Goal: Transaction & Acquisition: Purchase product/service

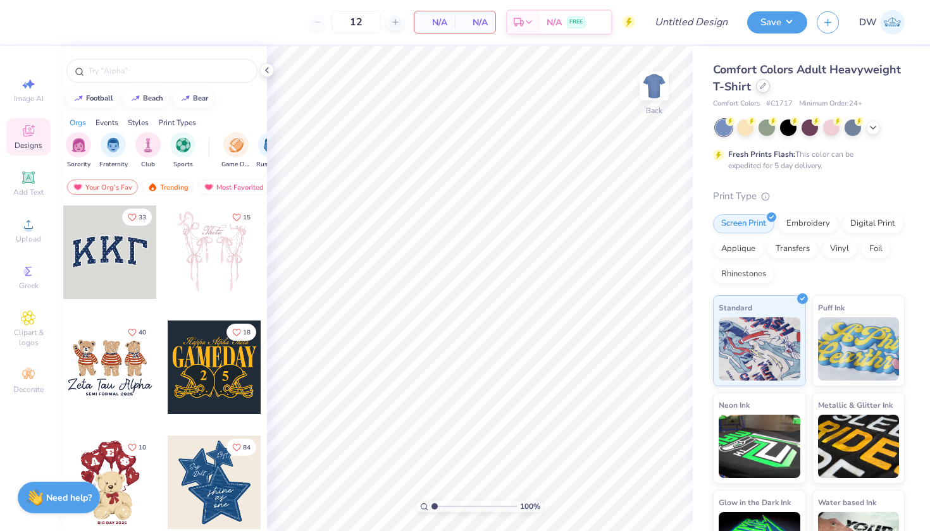
click at [770, 89] on div at bounding box center [763, 86] width 14 height 14
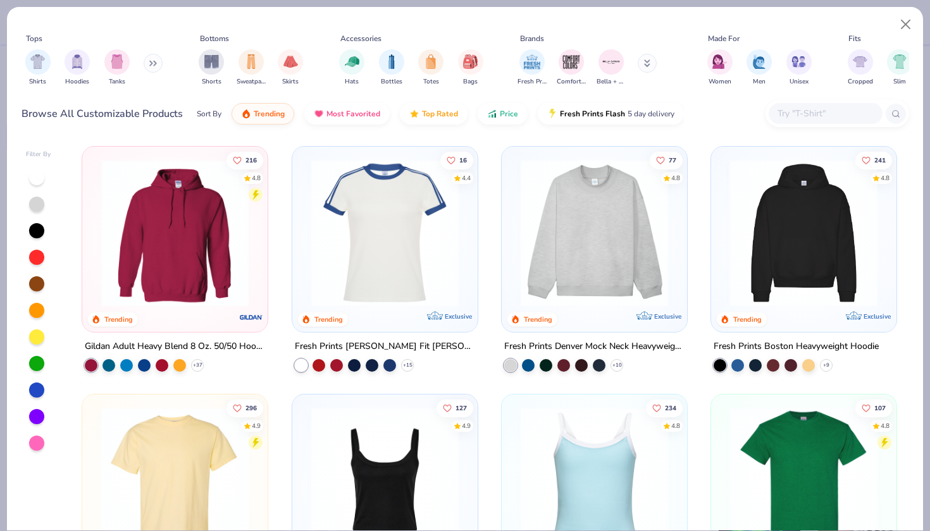
click at [155, 71] on button at bounding box center [153, 63] width 19 height 19
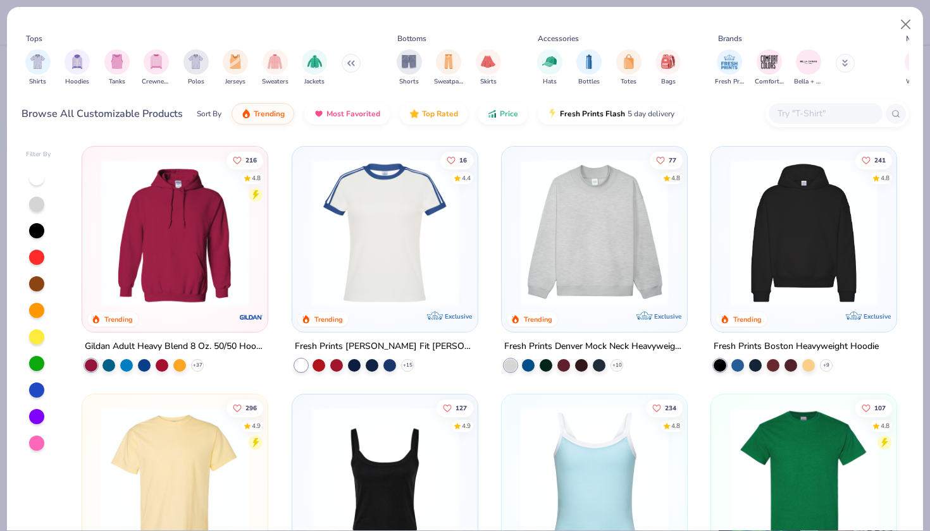
click at [347, 65] on icon at bounding box center [348, 63] width 2 height 4
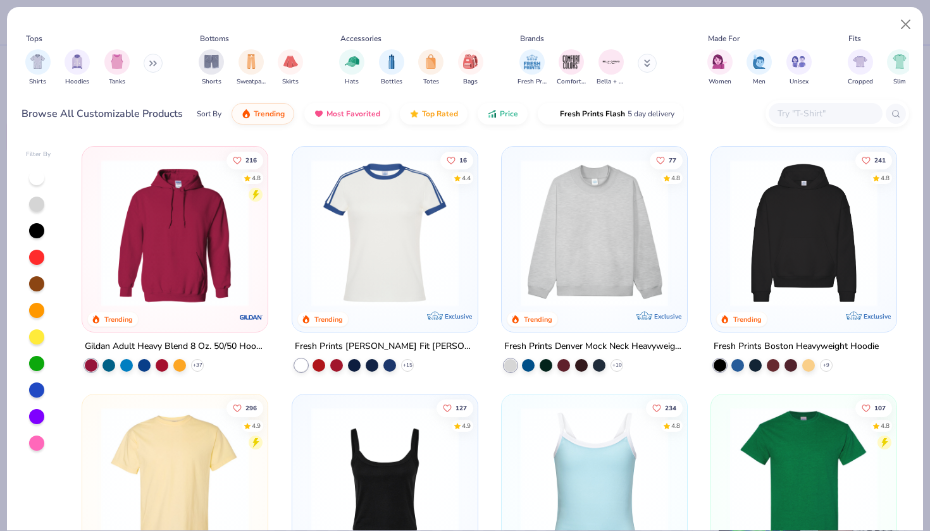
scroll to position [0, 594]
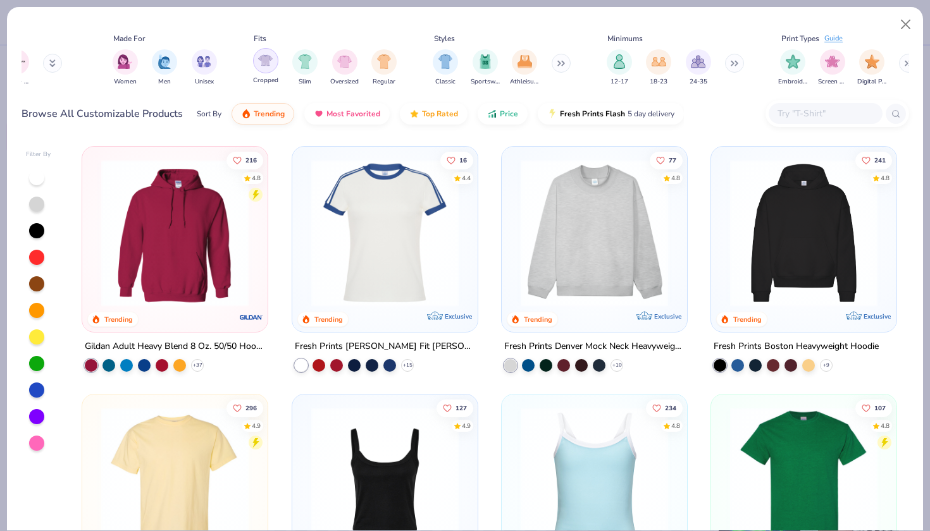
click at [277, 61] on div "filter for Cropped" at bounding box center [265, 60] width 25 height 25
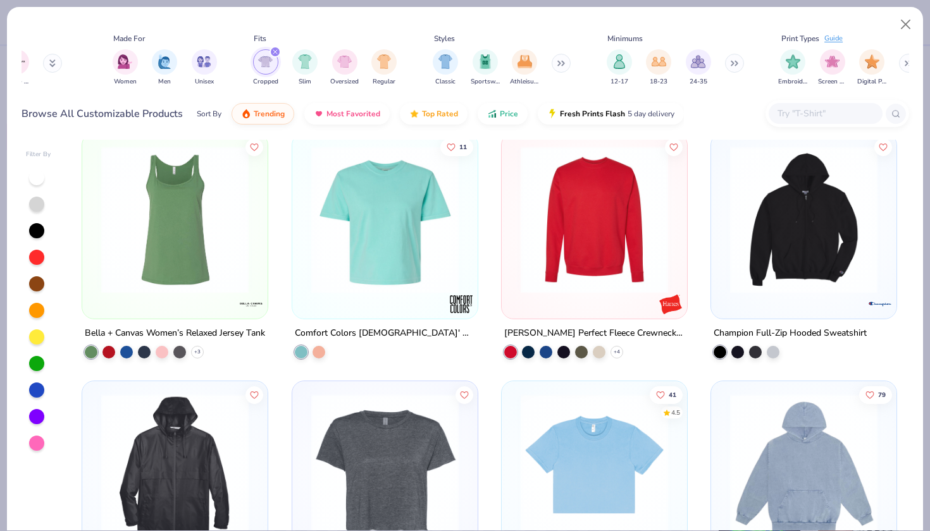
scroll to position [1398, 0]
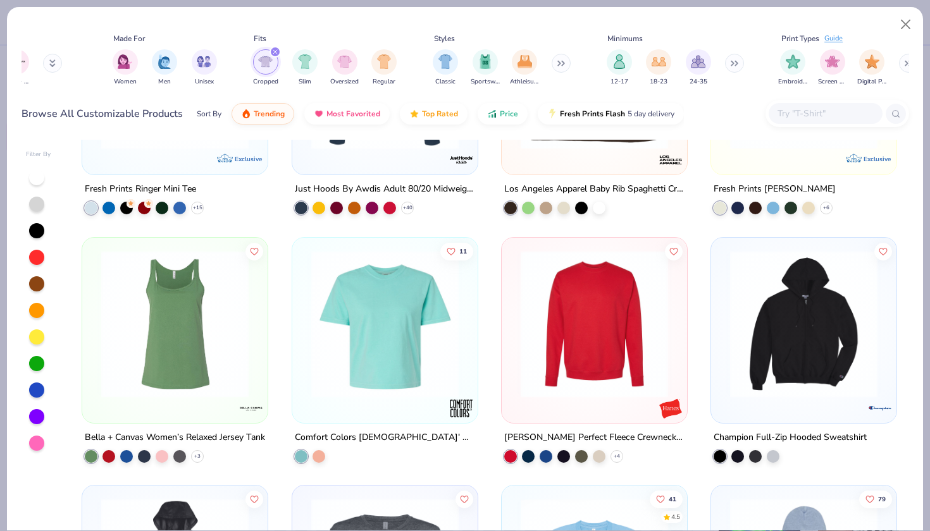
click at [274, 49] on icon "filter for Cropped" at bounding box center [275, 51] width 5 height 5
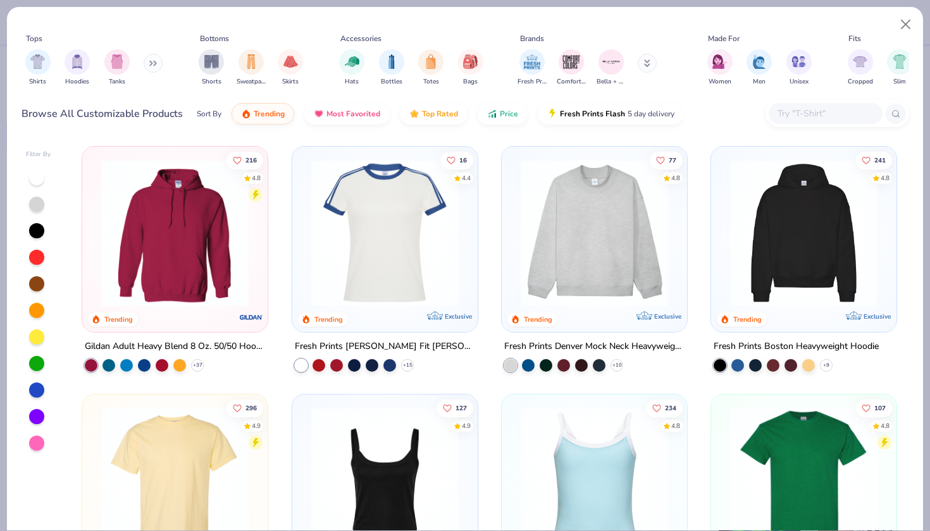
click at [148, 65] on button at bounding box center [153, 63] width 19 height 19
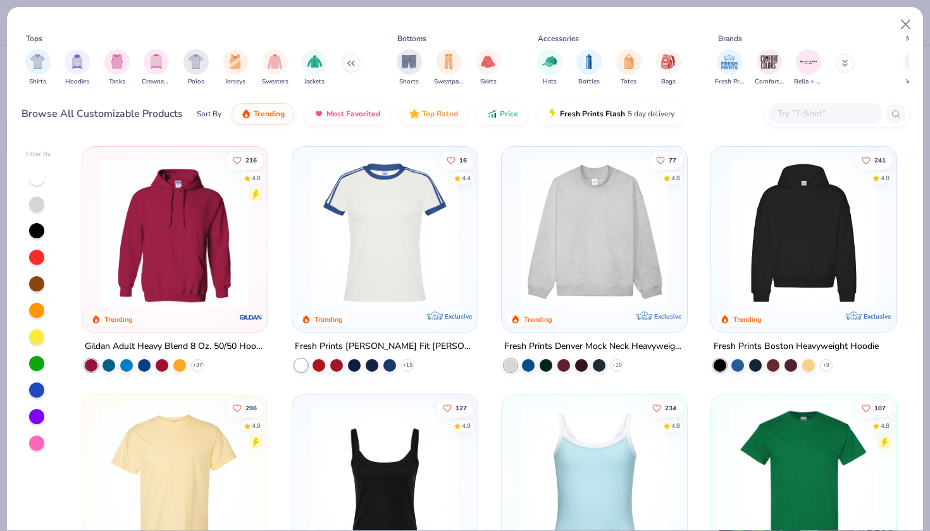
click at [350, 65] on icon at bounding box center [351, 63] width 8 height 6
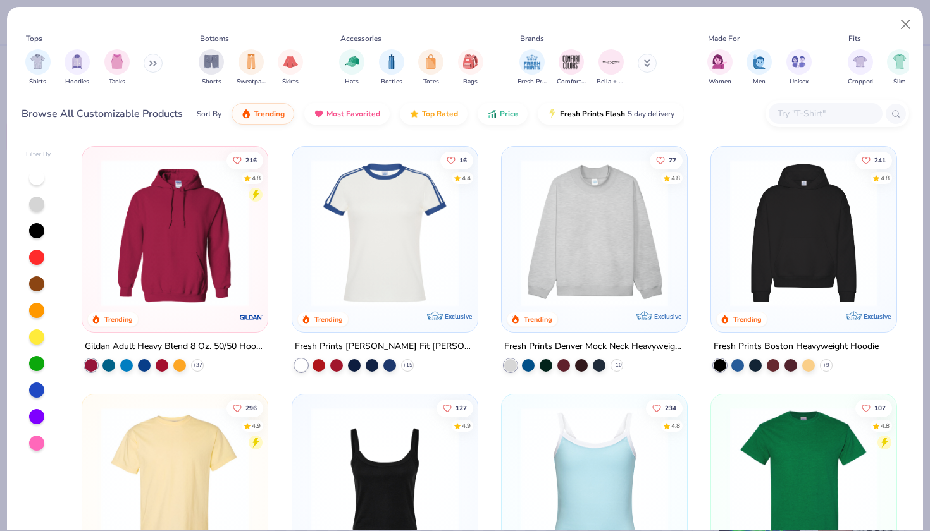
click at [811, 122] on div at bounding box center [825, 113] width 114 height 21
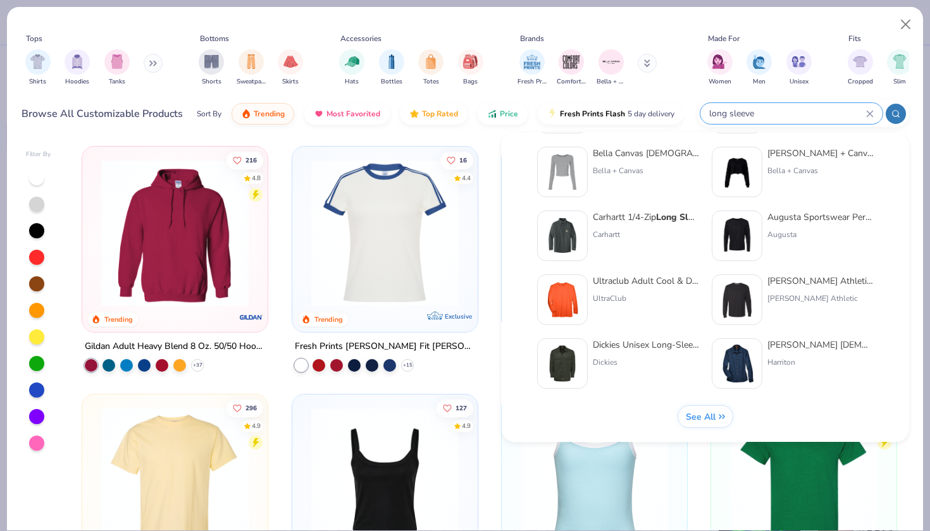
scroll to position [519, 0]
type input "long sleeve"
click at [702, 416] on span "See All" at bounding box center [700, 417] width 30 height 12
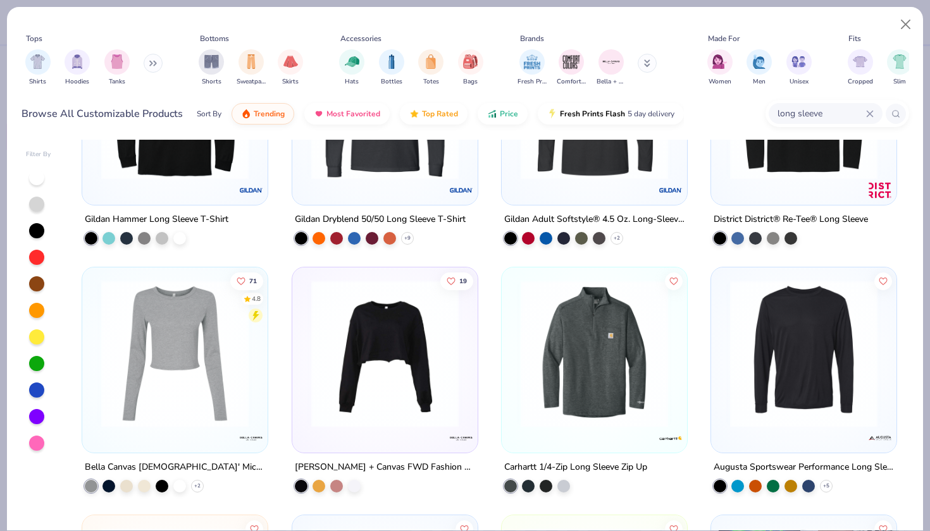
scroll to position [963, 0]
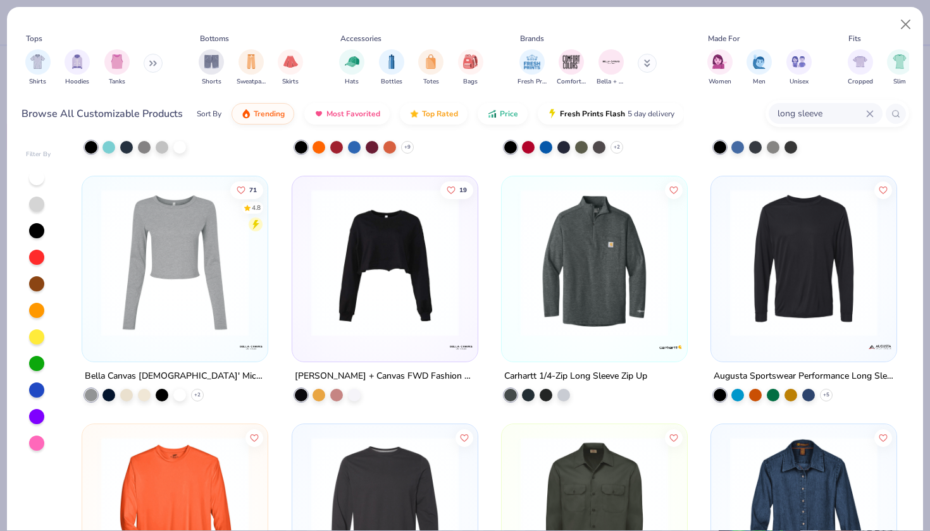
click at [200, 319] on img at bounding box center [175, 262] width 160 height 147
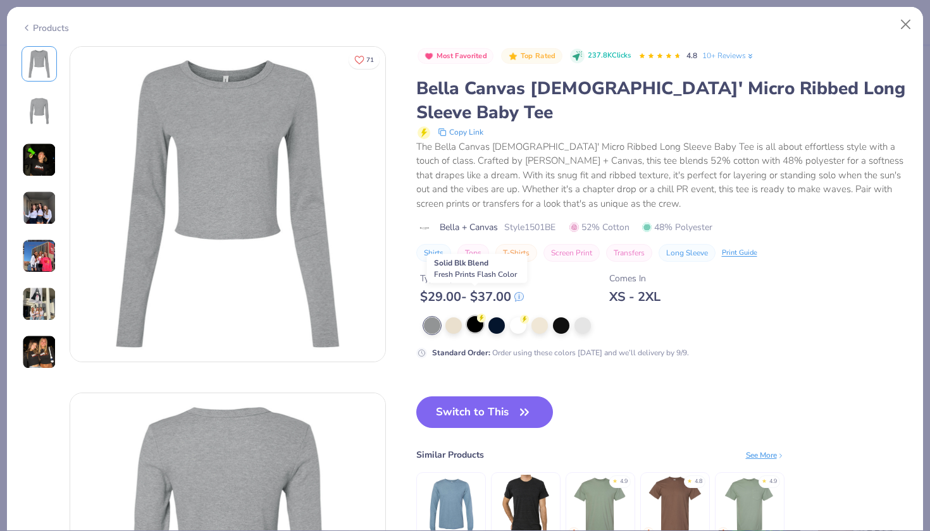
click at [474, 316] on div at bounding box center [475, 324] width 16 height 16
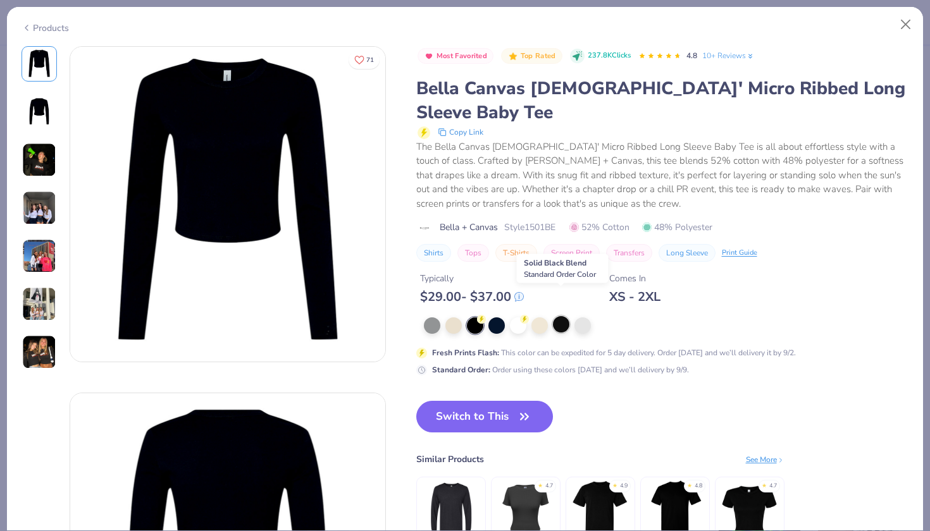
click at [565, 316] on div at bounding box center [561, 324] width 16 height 16
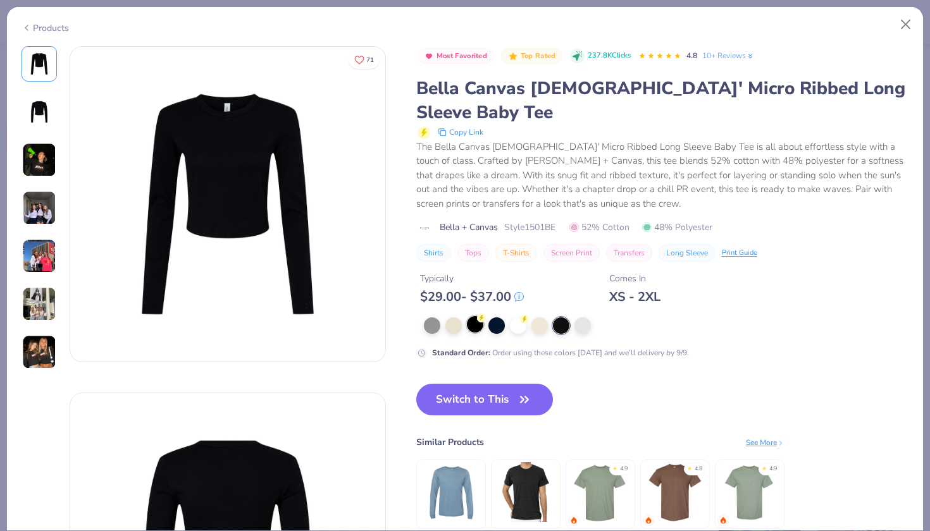
click at [476, 316] on div at bounding box center [475, 324] width 16 height 16
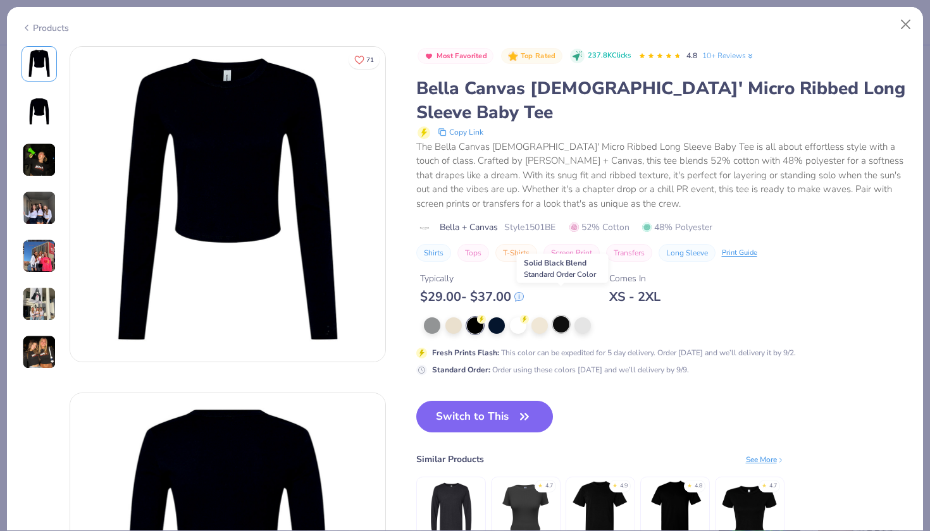
click at [557, 316] on div at bounding box center [561, 324] width 16 height 16
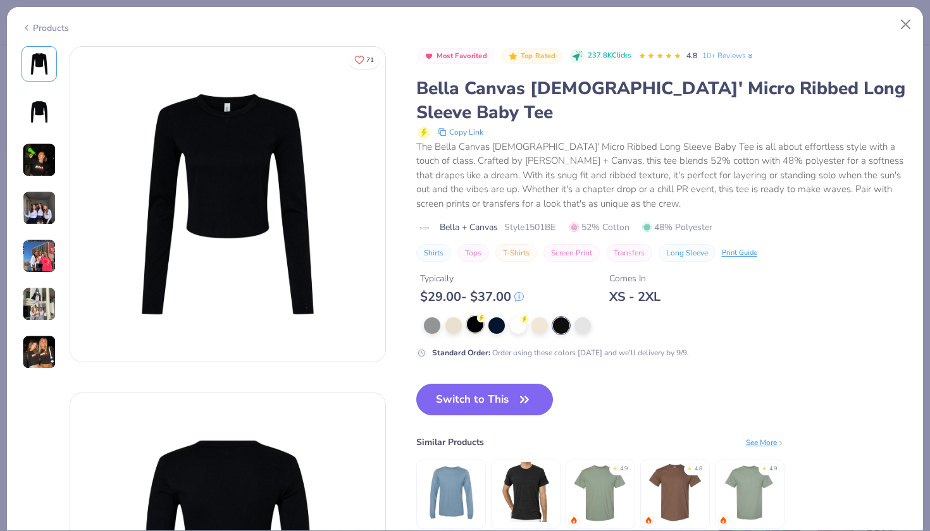
click at [474, 316] on div at bounding box center [475, 324] width 16 height 16
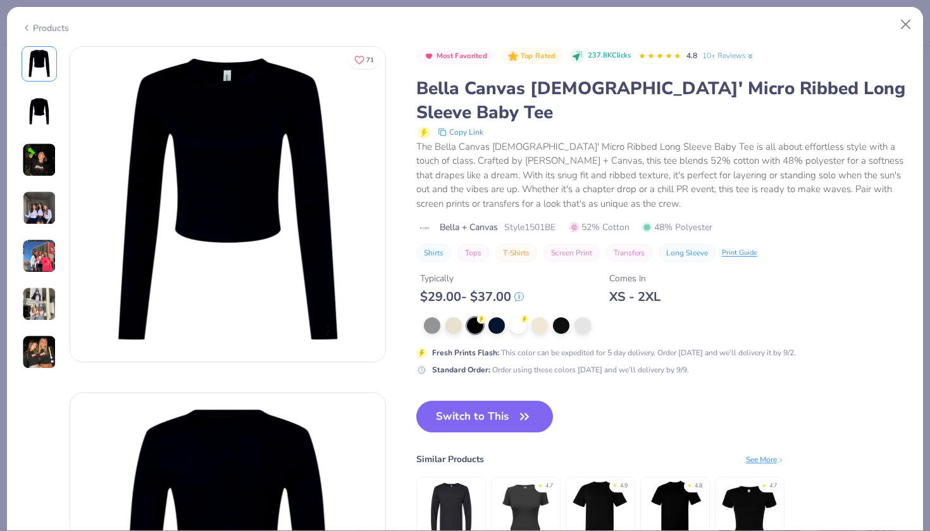
click at [39, 193] on img at bounding box center [39, 208] width 34 height 34
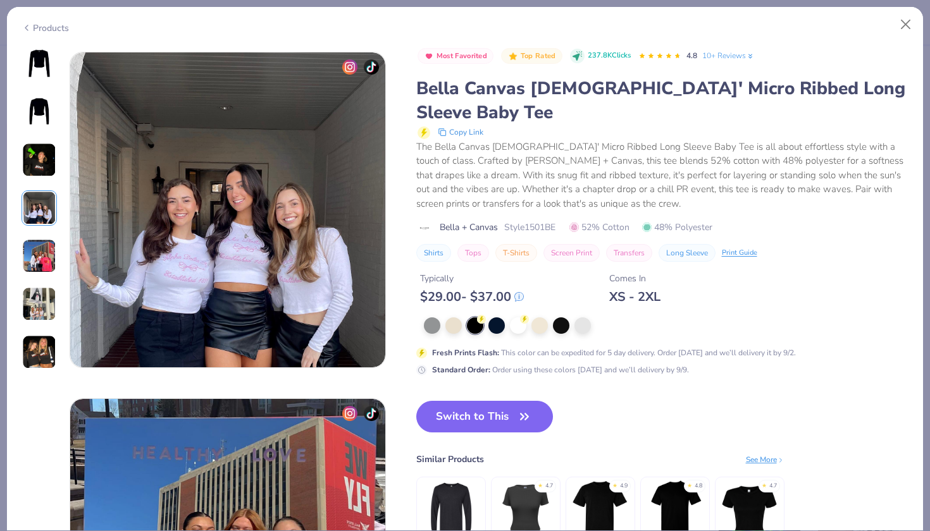
scroll to position [1040, 0]
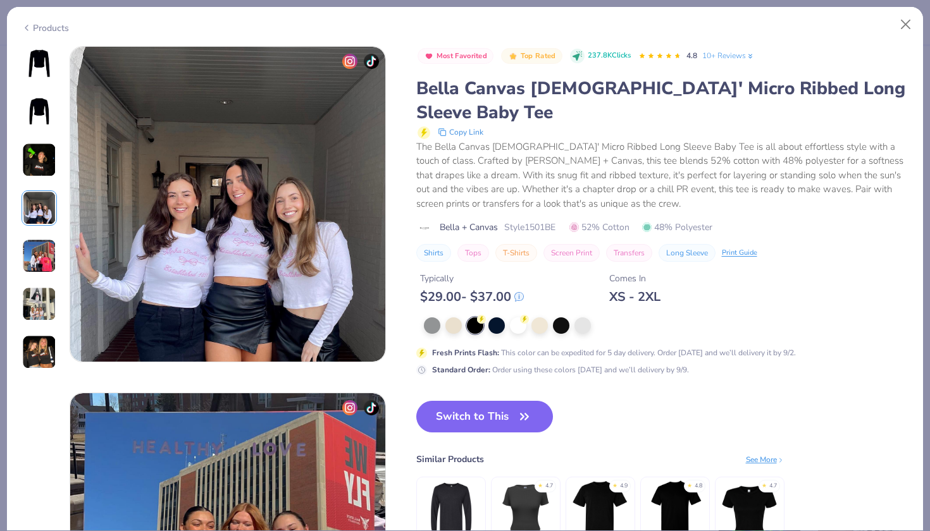
click at [47, 262] on img at bounding box center [39, 256] width 34 height 34
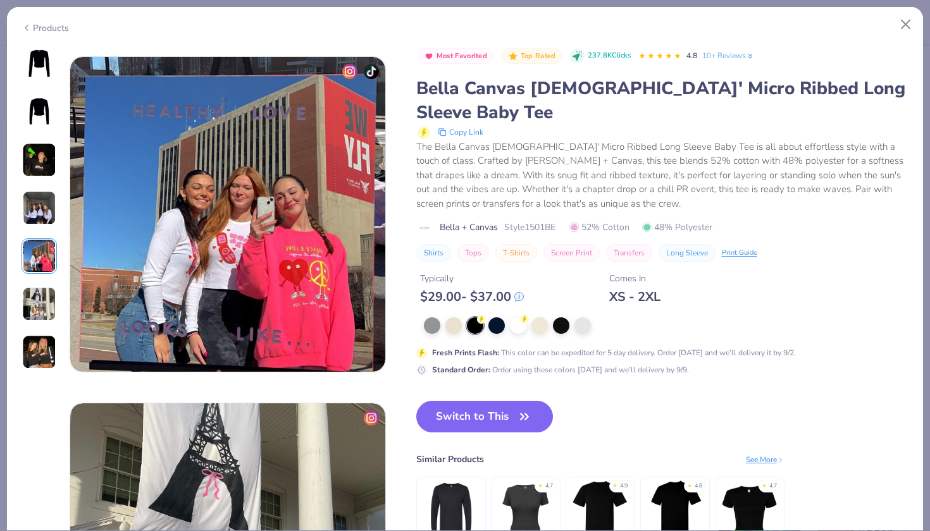
scroll to position [1386, 0]
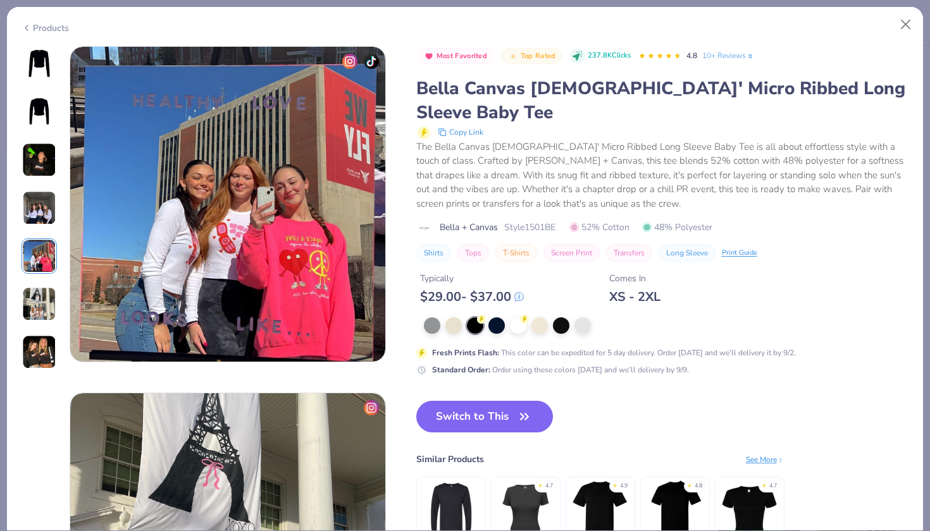
click at [44, 289] on img at bounding box center [39, 304] width 34 height 34
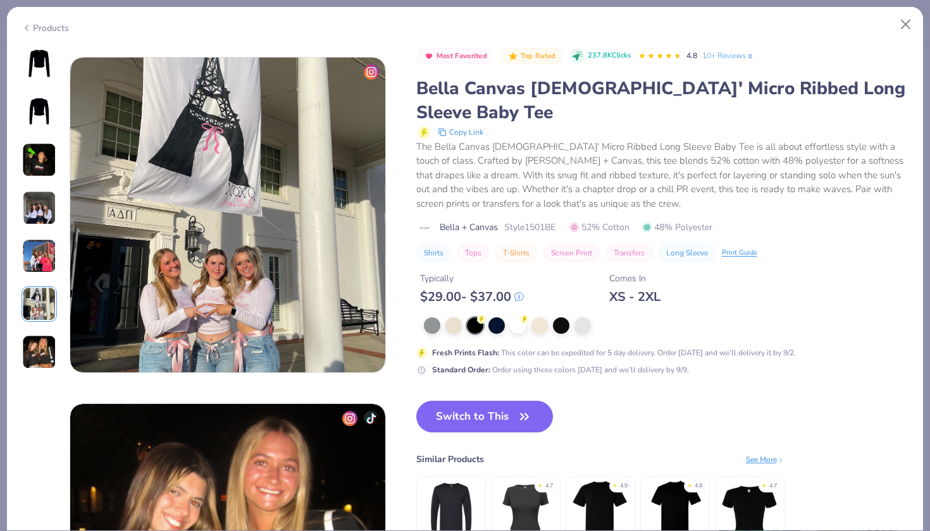
scroll to position [1733, 0]
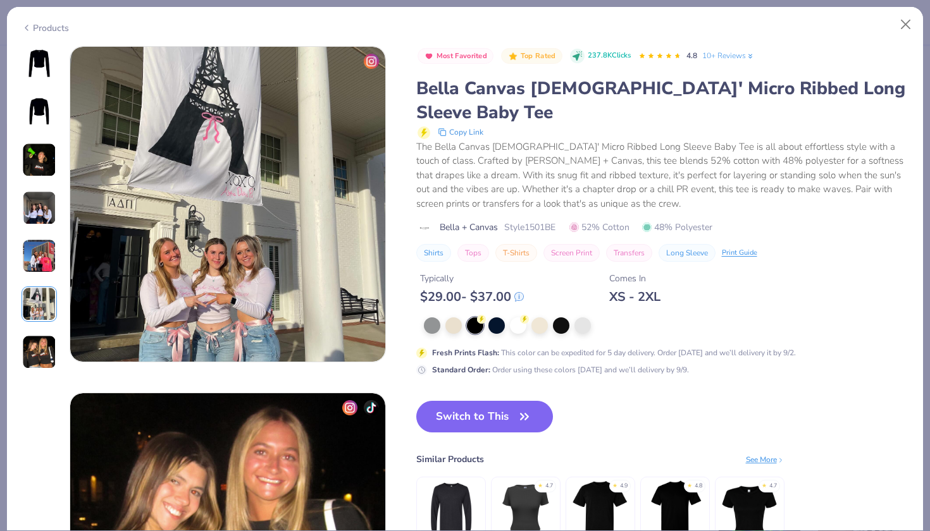
click at [41, 344] on img at bounding box center [39, 352] width 34 height 34
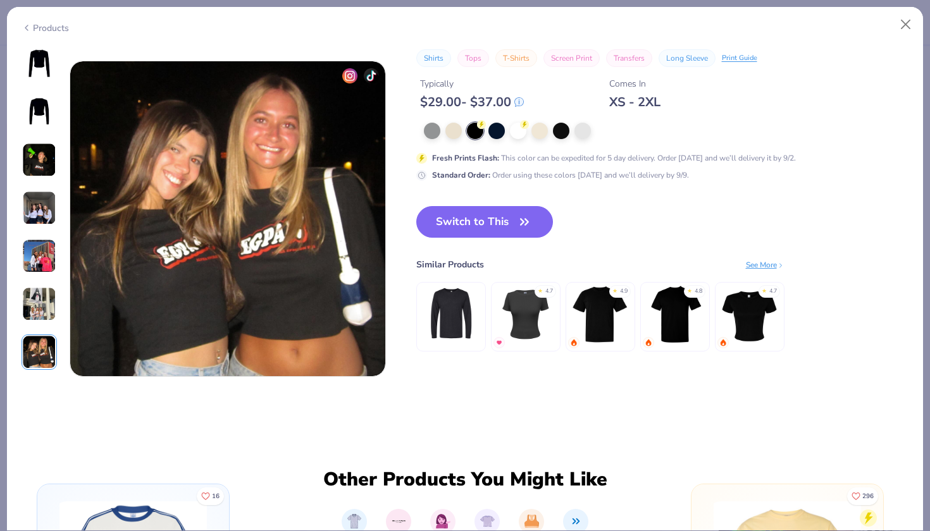
scroll to position [2079, 0]
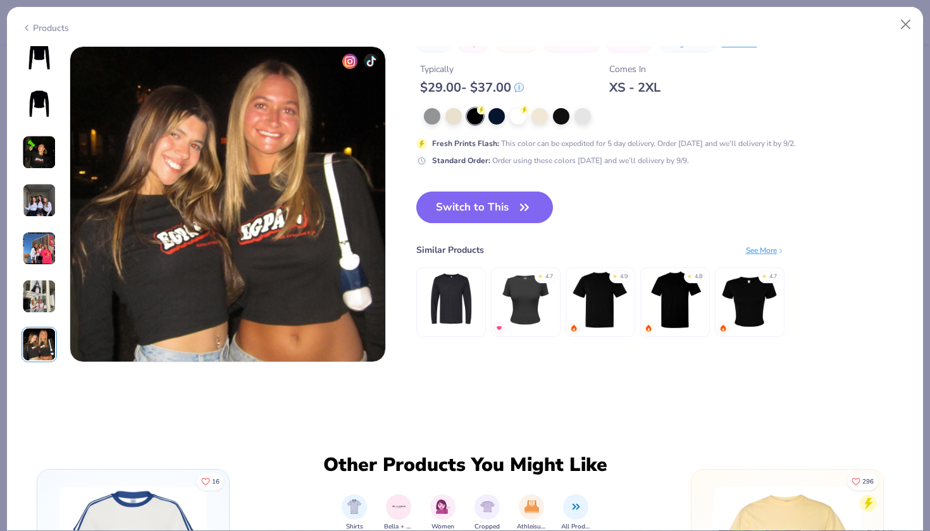
click at [35, 311] on img at bounding box center [39, 297] width 34 height 34
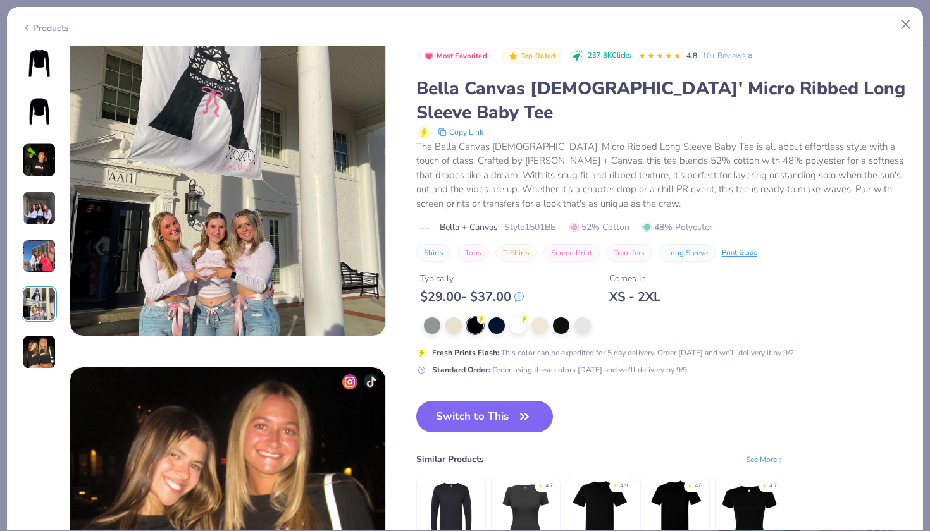
scroll to position [1733, 0]
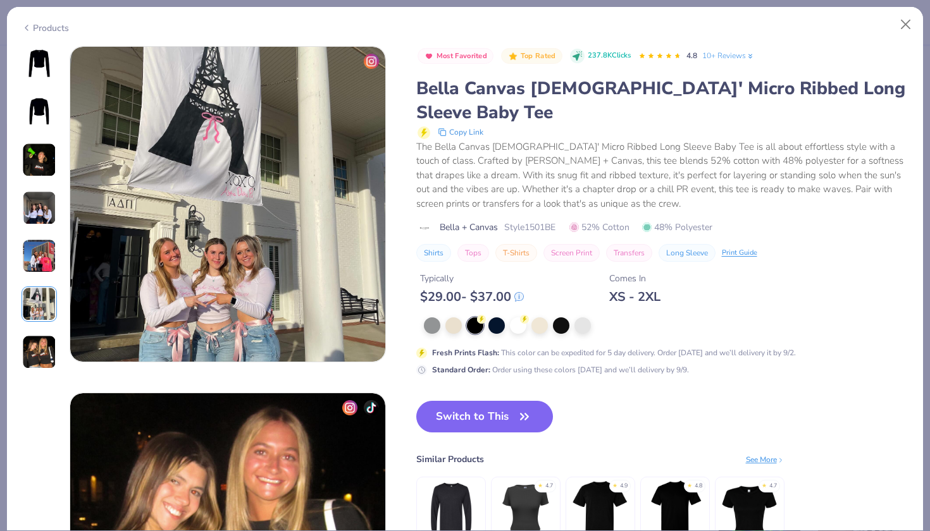
click at [42, 257] on img at bounding box center [39, 256] width 34 height 34
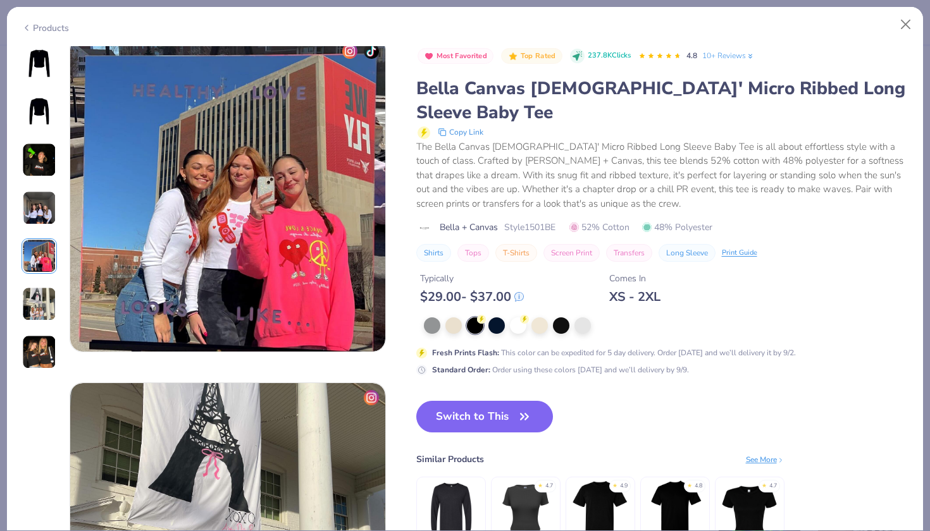
scroll to position [1386, 0]
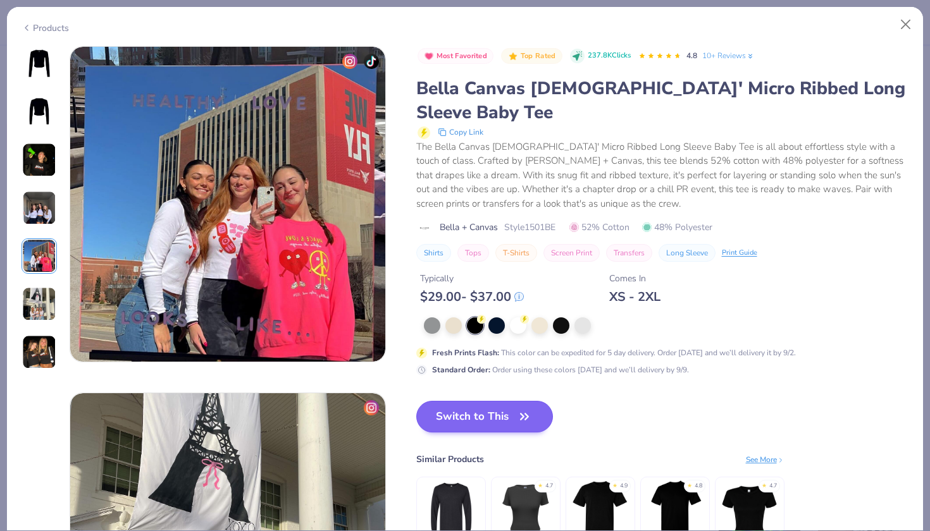
click at [504, 401] on button "Switch to This" at bounding box center [484, 417] width 137 height 32
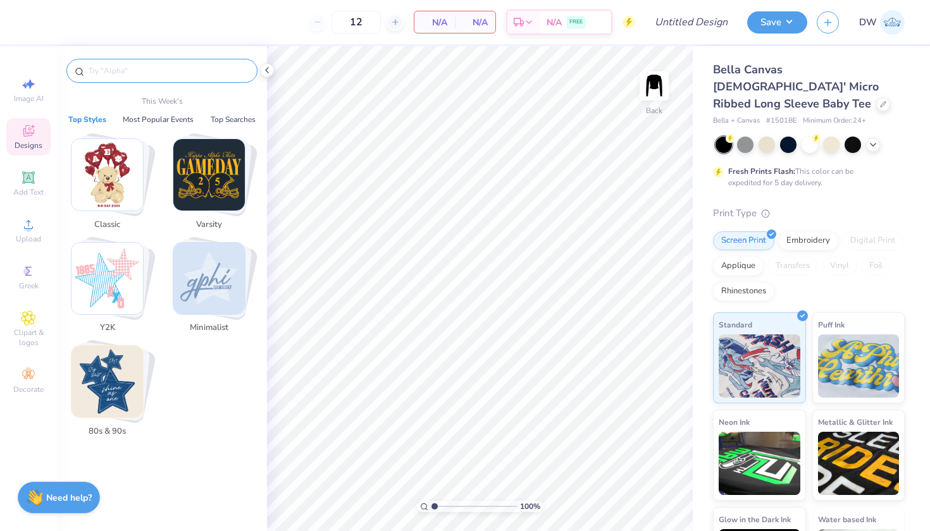
click at [149, 76] on input "text" at bounding box center [168, 71] width 162 height 13
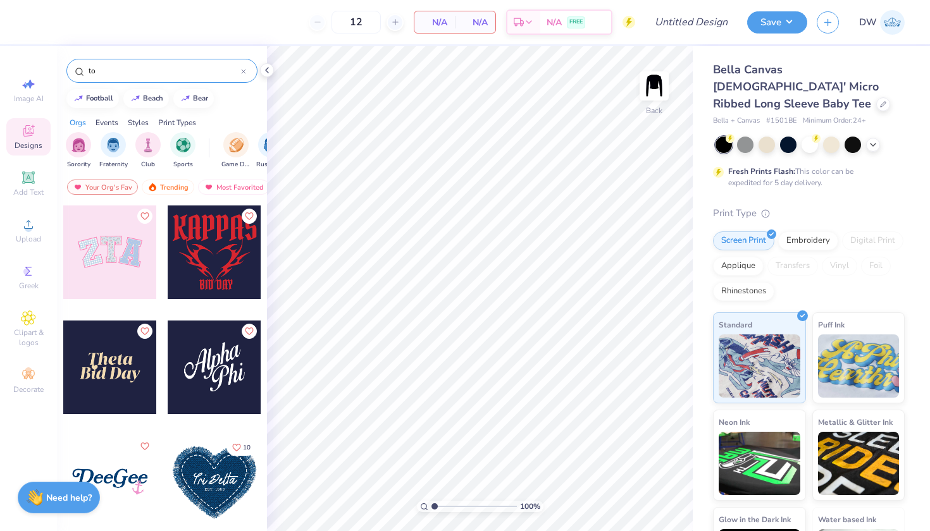
type input "t"
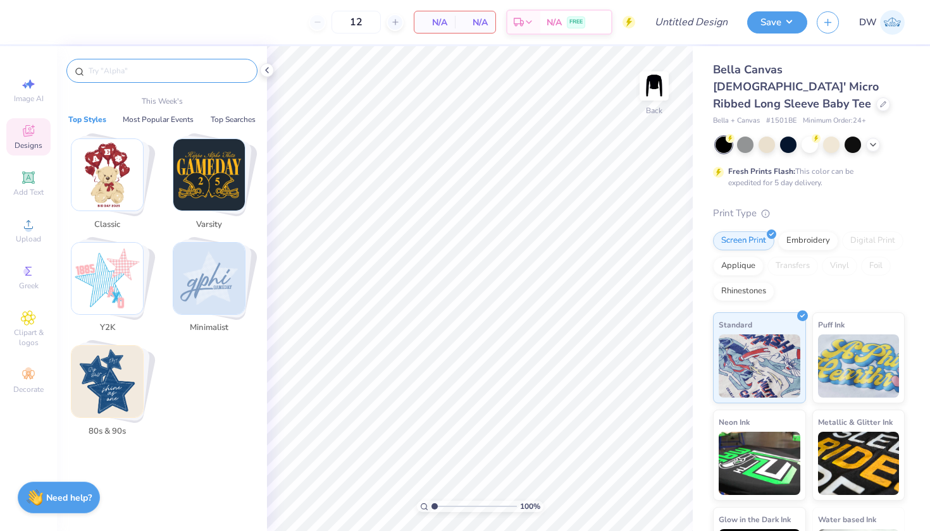
click at [27, 142] on span "Designs" at bounding box center [29, 145] width 28 height 10
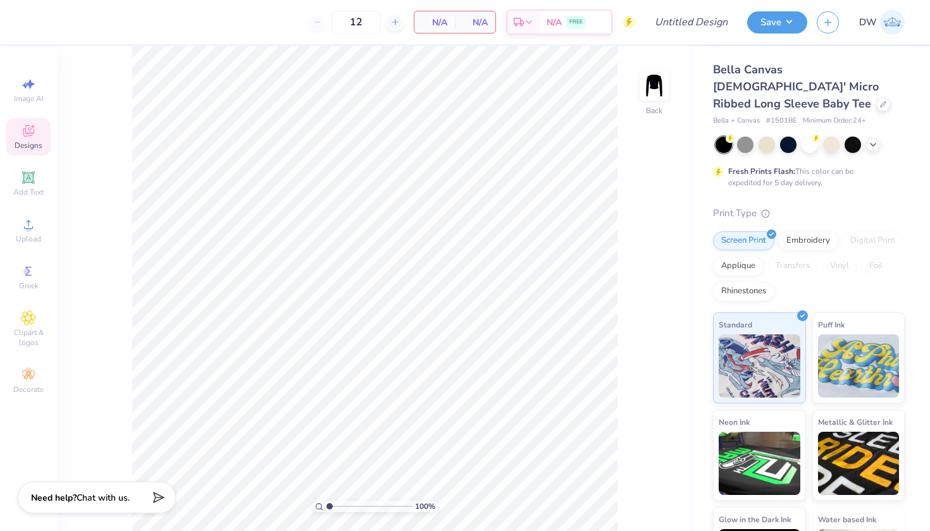
click at [39, 144] on span "Designs" at bounding box center [29, 145] width 28 height 10
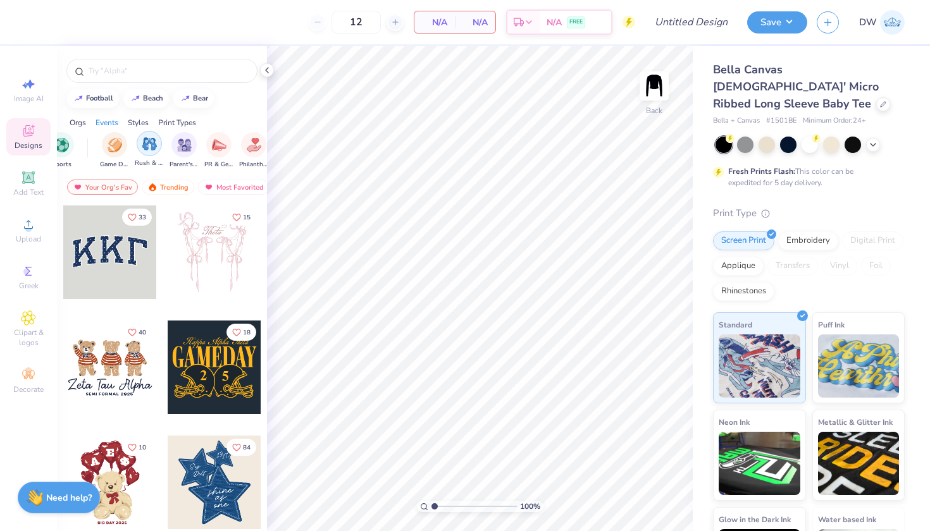
scroll to position [0, 132]
click at [142, 145] on img "filter for Rush & Bid" at bounding box center [139, 144] width 15 height 15
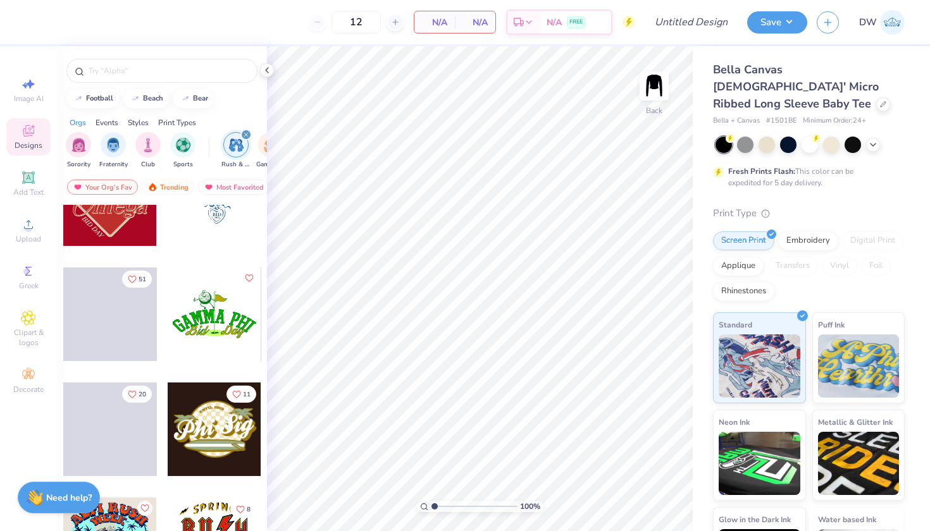
scroll to position [1214, 0]
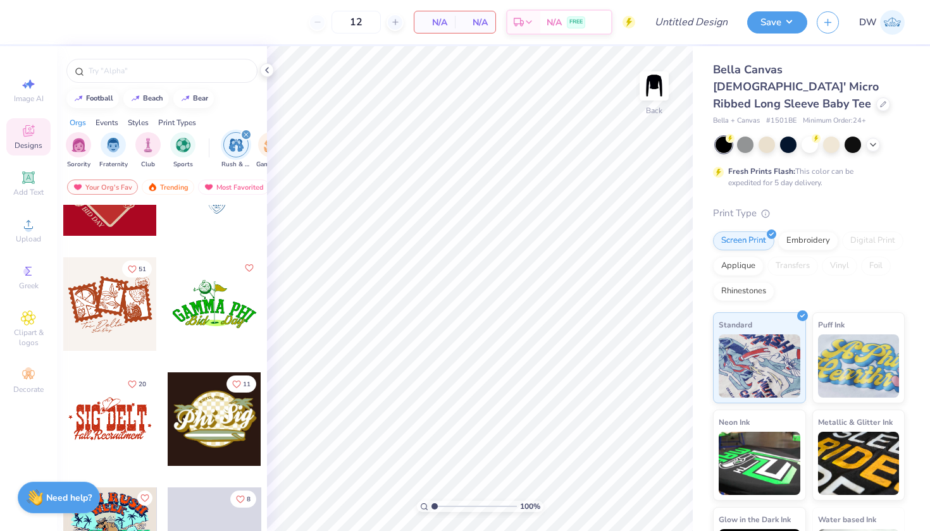
click at [247, 135] on icon "filter for Rush & Bid" at bounding box center [245, 134] width 5 height 5
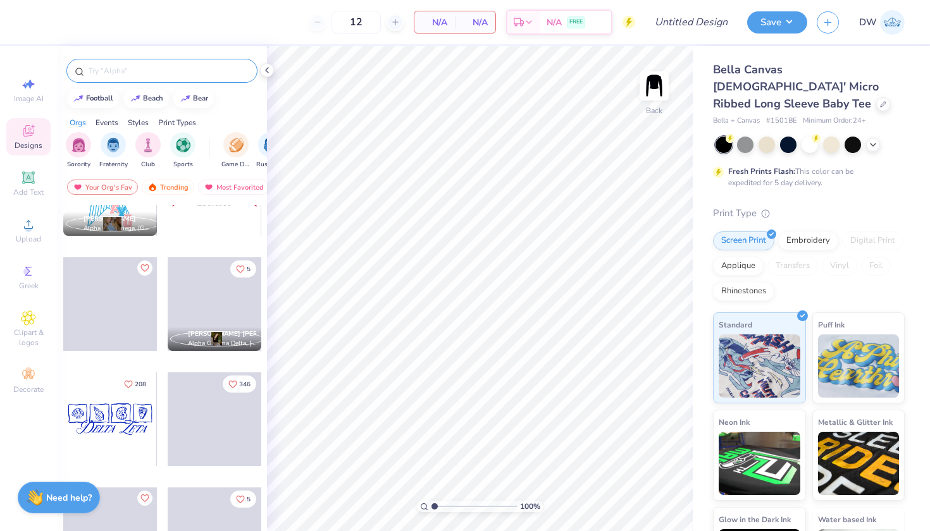
click at [158, 69] on input "text" at bounding box center [168, 71] width 162 height 13
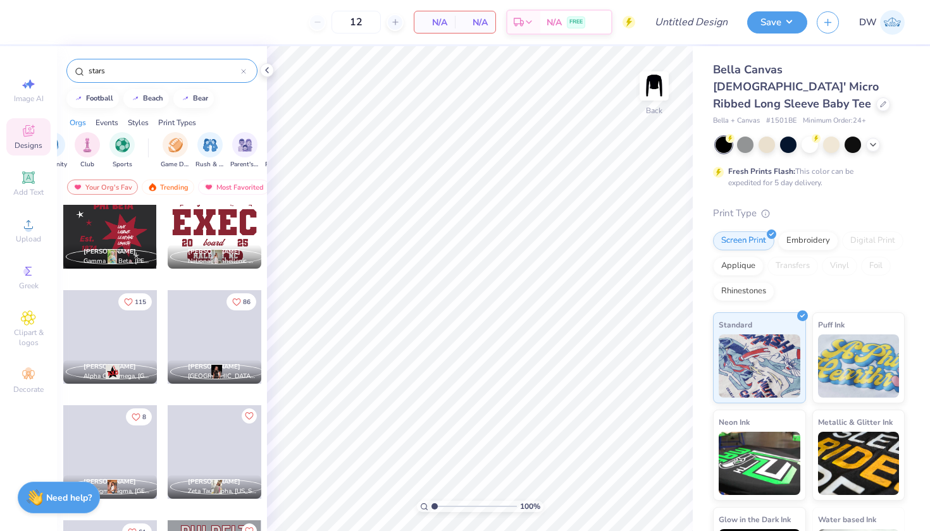
scroll to position [14188, 0]
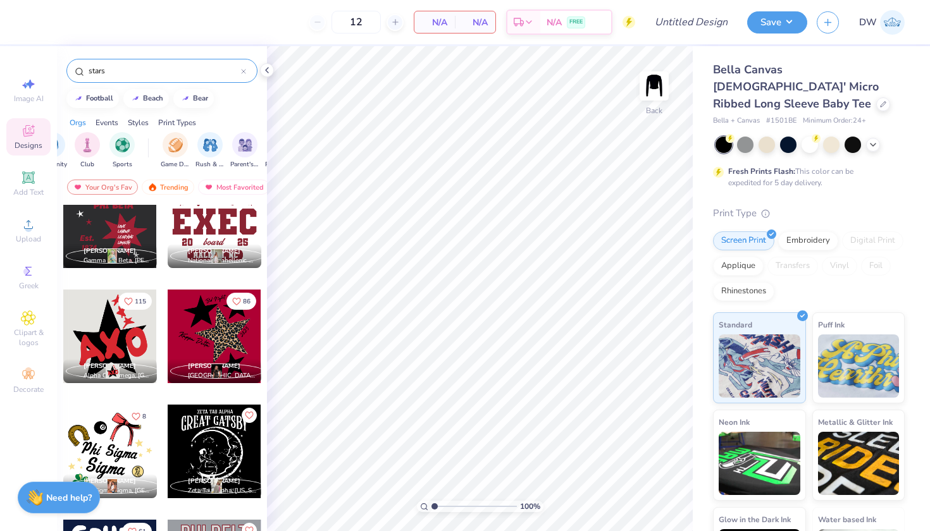
drag, startPoint x: 143, startPoint y: 66, endPoint x: 73, endPoint y: 66, distance: 69.6
click at [73, 66] on div "stars" at bounding box center [161, 71] width 191 height 24
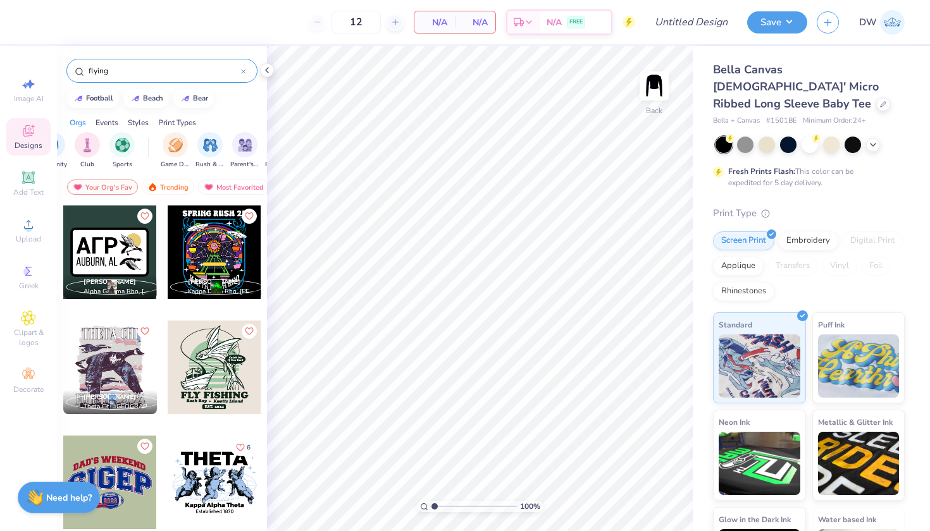
scroll to position [0, 0]
drag, startPoint x: 123, startPoint y: 72, endPoint x: 71, endPoint y: 65, distance: 52.3
click at [71, 65] on div "flying" at bounding box center [161, 71] width 191 height 24
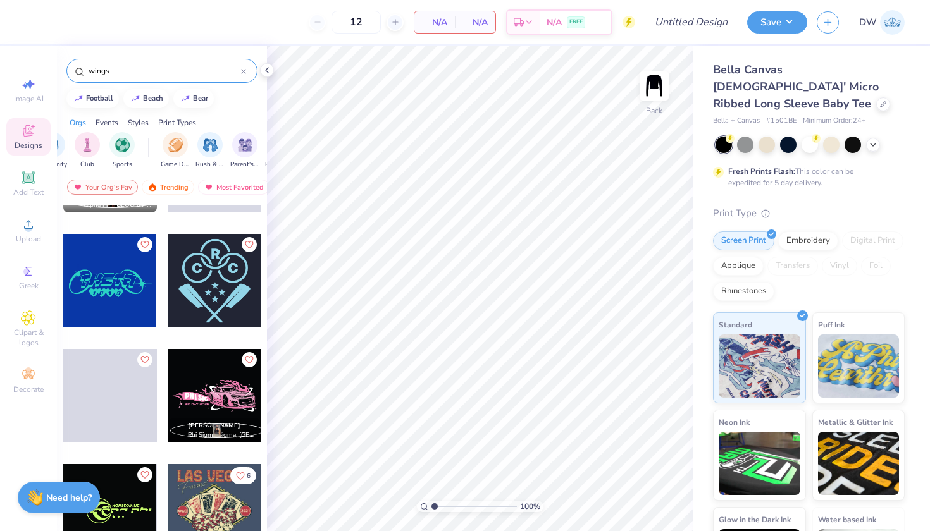
scroll to position [2389, 0]
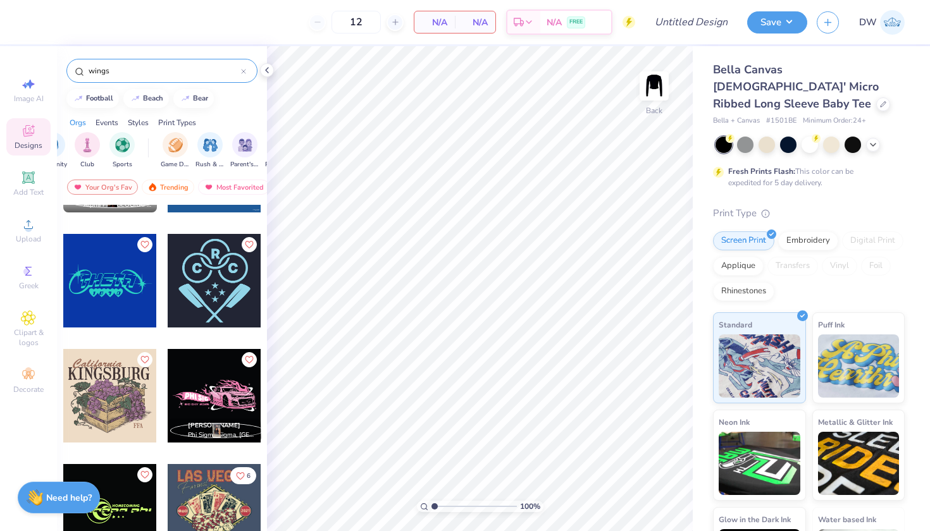
drag, startPoint x: 181, startPoint y: 70, endPoint x: 86, endPoint y: 73, distance: 94.9
click at [86, 73] on div "wings" at bounding box center [161, 71] width 191 height 24
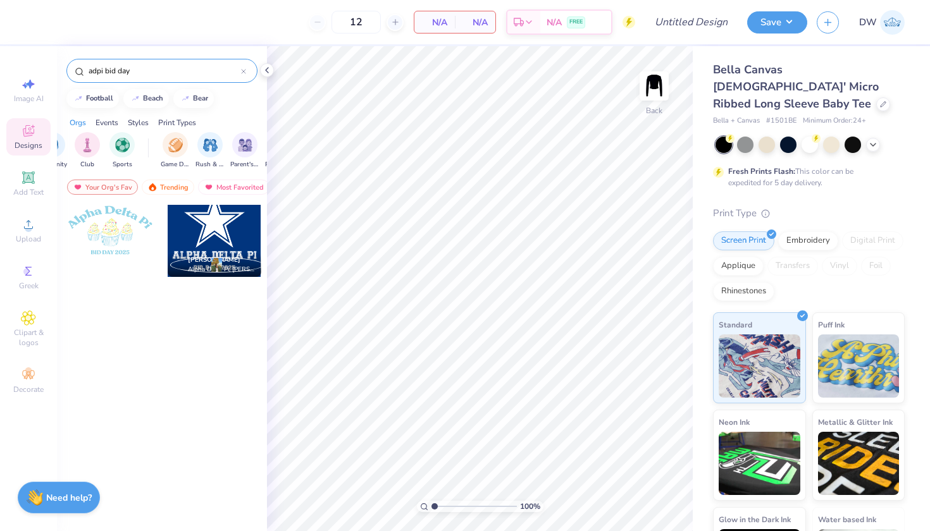
scroll to position [0, 0]
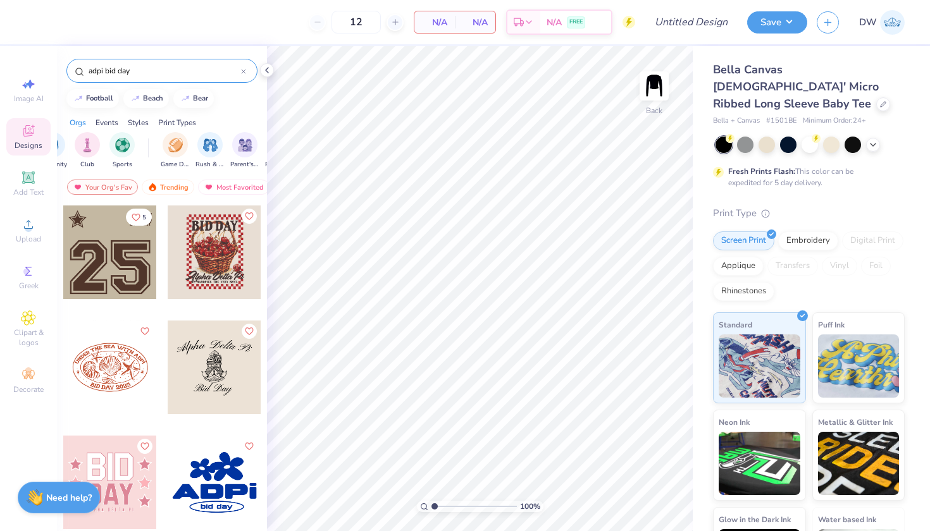
drag, startPoint x: 134, startPoint y: 74, endPoint x: 80, endPoint y: 77, distance: 53.8
click at [80, 77] on div "adpi bid day" at bounding box center [161, 71] width 191 height 24
click at [266, 70] on icon at bounding box center [267, 70] width 10 height 10
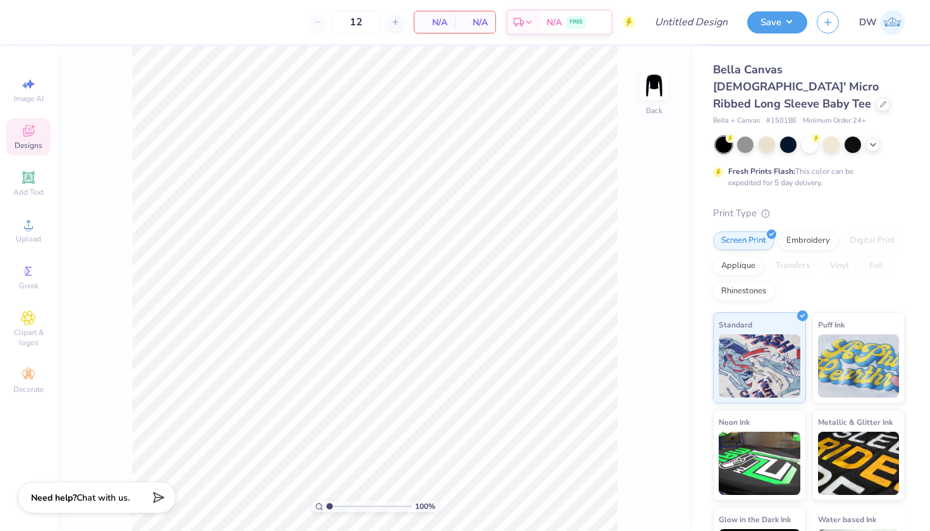
click at [34, 130] on icon at bounding box center [28, 130] width 15 height 15
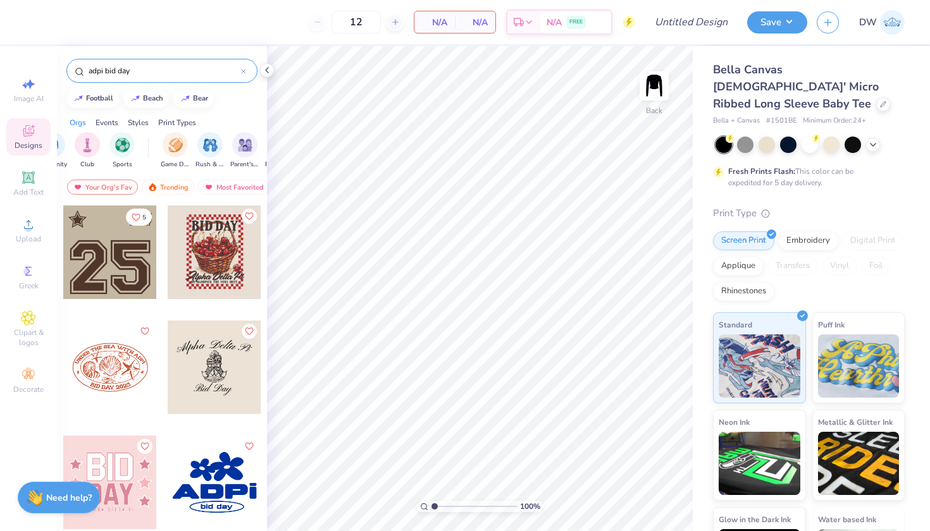
drag, startPoint x: 148, startPoint y: 67, endPoint x: 61, endPoint y: 66, distance: 86.7
click at [61, 66] on div "adpi bid day" at bounding box center [162, 67] width 210 height 43
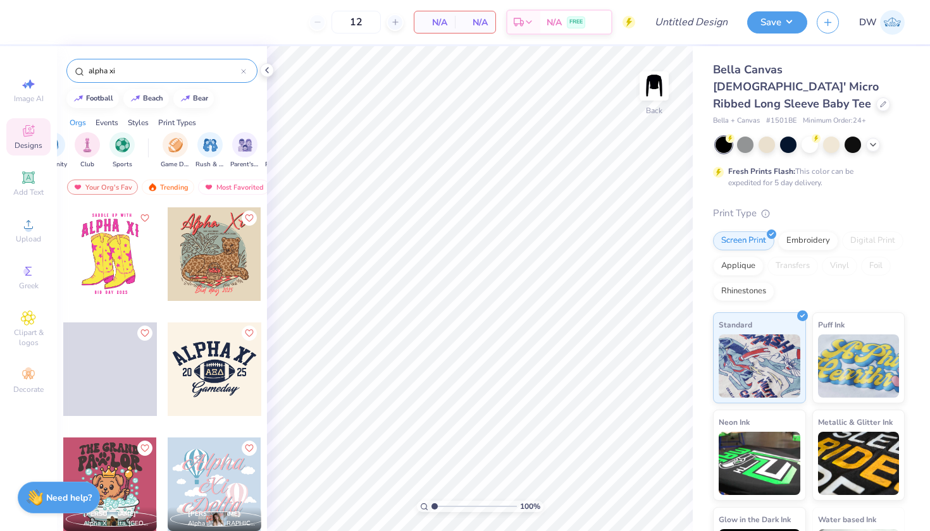
scroll to position [1546, 0]
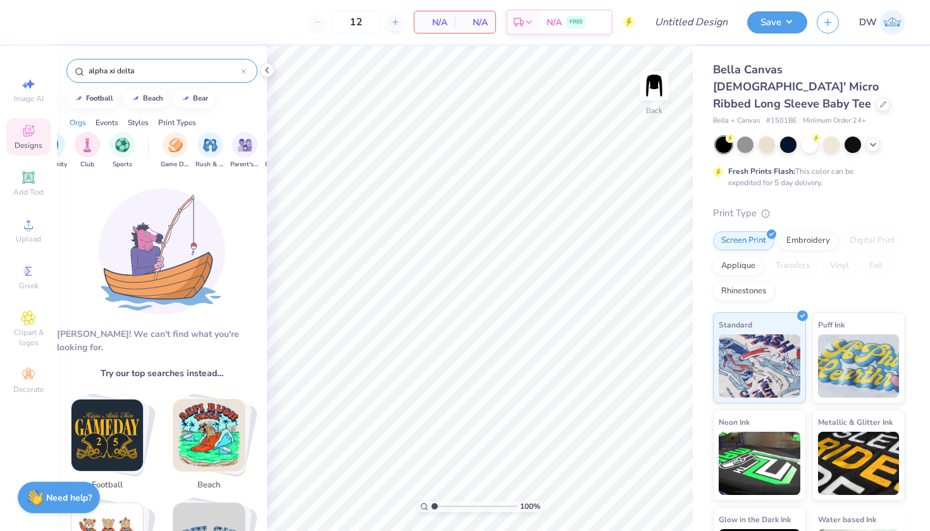
type input "alpha xi delta"
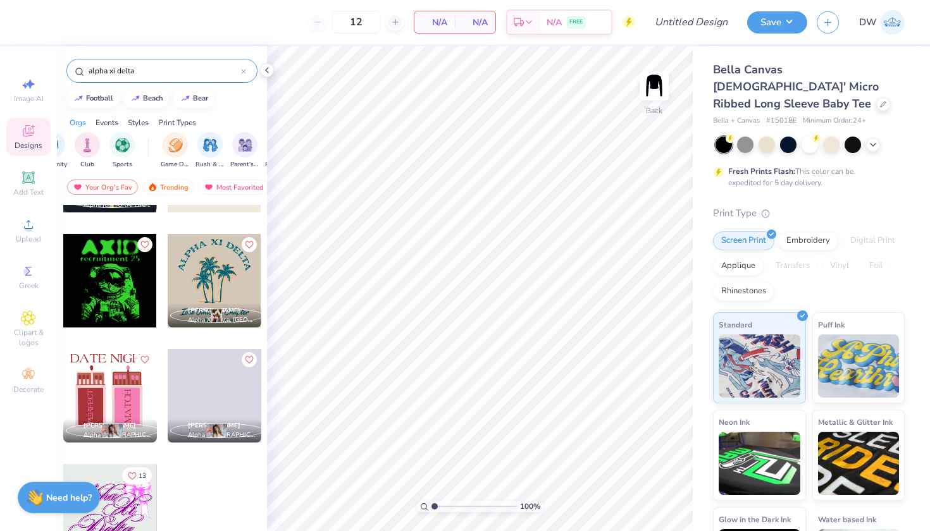
scroll to position [4806, 0]
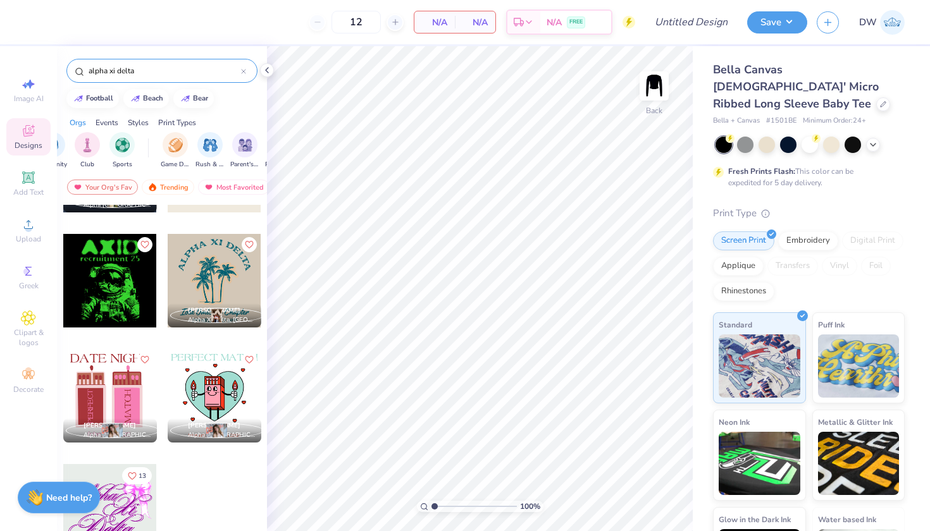
click at [243, 74] on div at bounding box center [243, 70] width 5 height 11
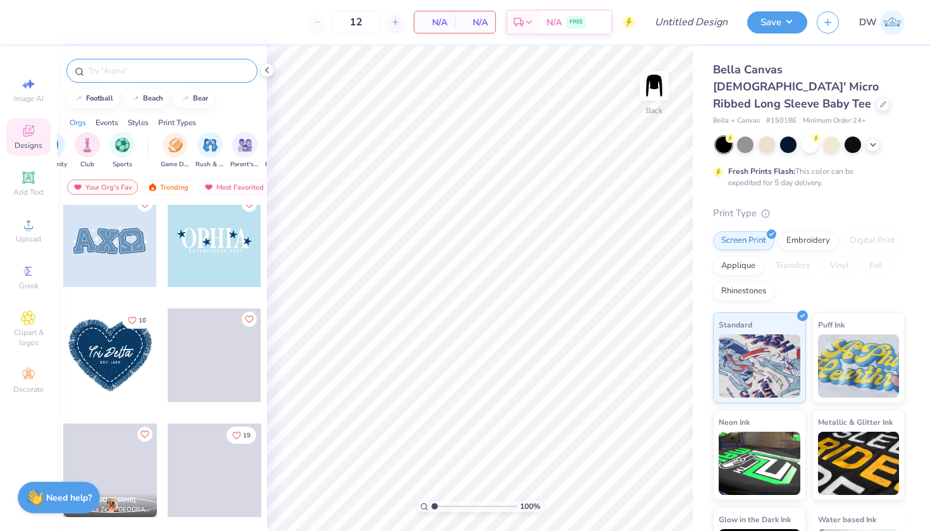
scroll to position [3116, 0]
